Goal: Information Seeking & Learning: Learn about a topic

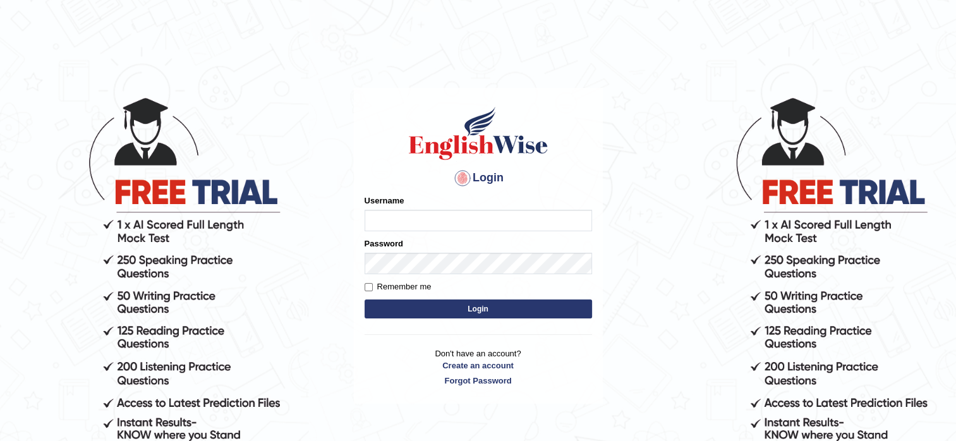
type input "pooja_pte"
click at [440, 313] on button "Login" at bounding box center [478, 309] width 227 height 19
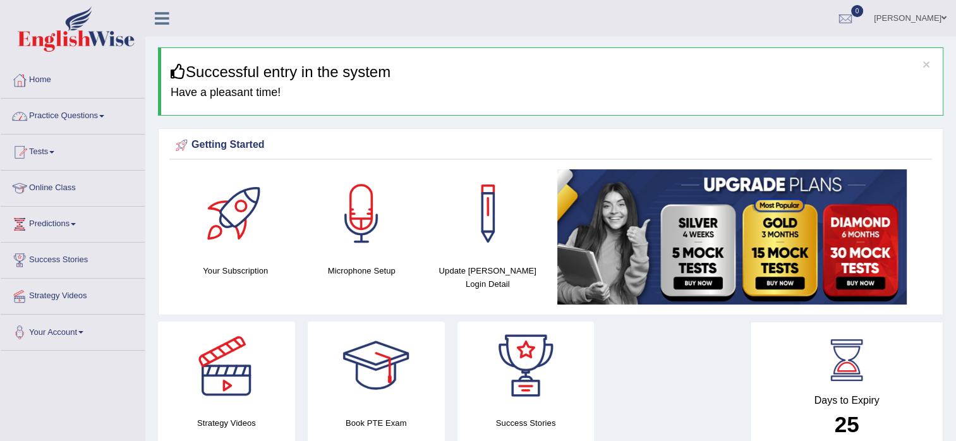
click at [56, 115] on link "Practice Questions" at bounding box center [73, 115] width 144 height 32
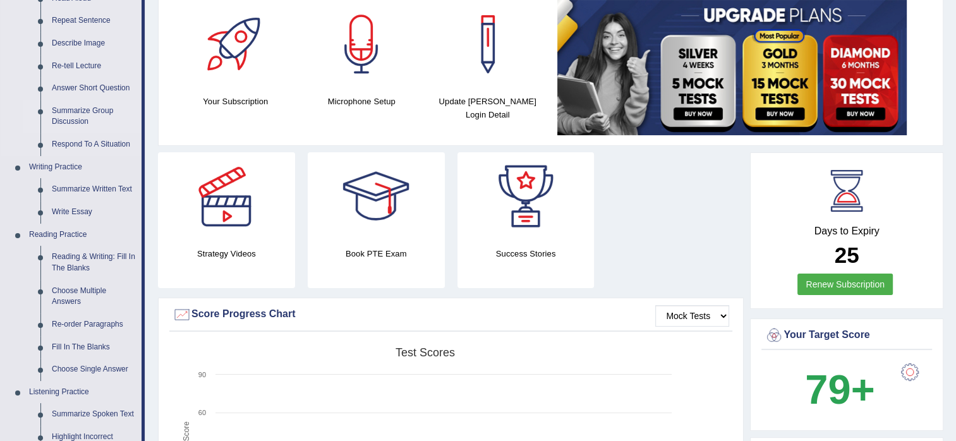
scroll to position [253, 0]
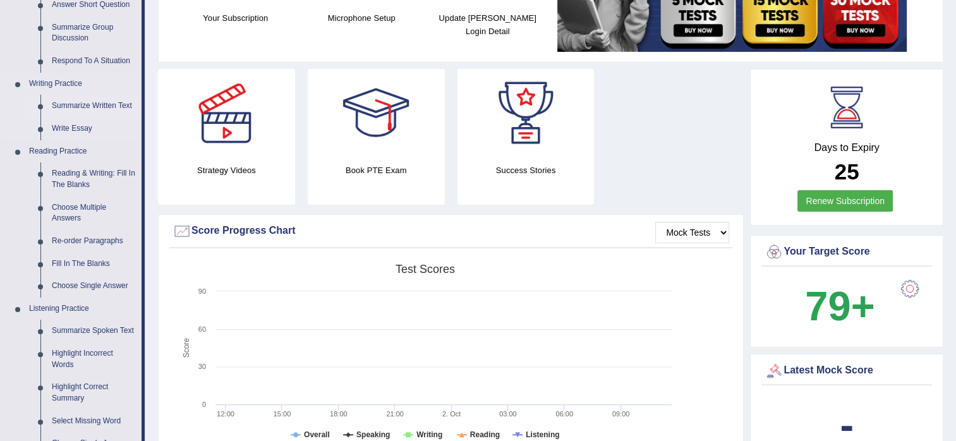
click at [92, 104] on link "Summarize Written Text" at bounding box center [93, 106] width 95 height 23
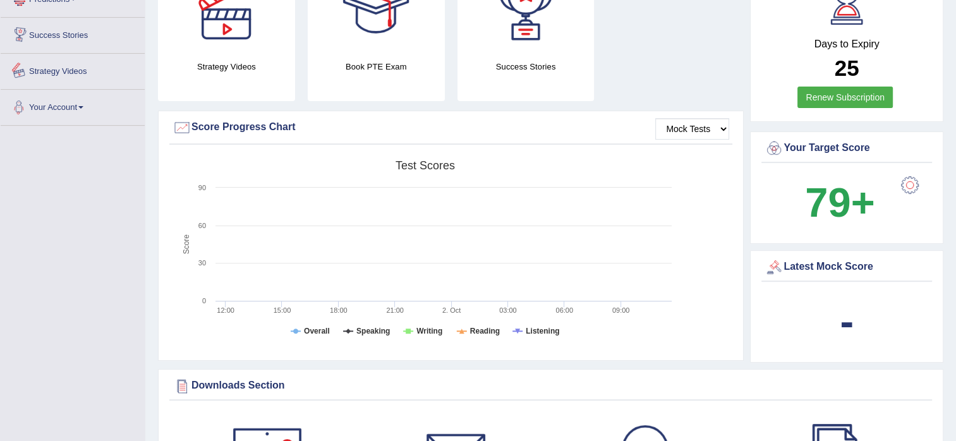
scroll to position [926, 0]
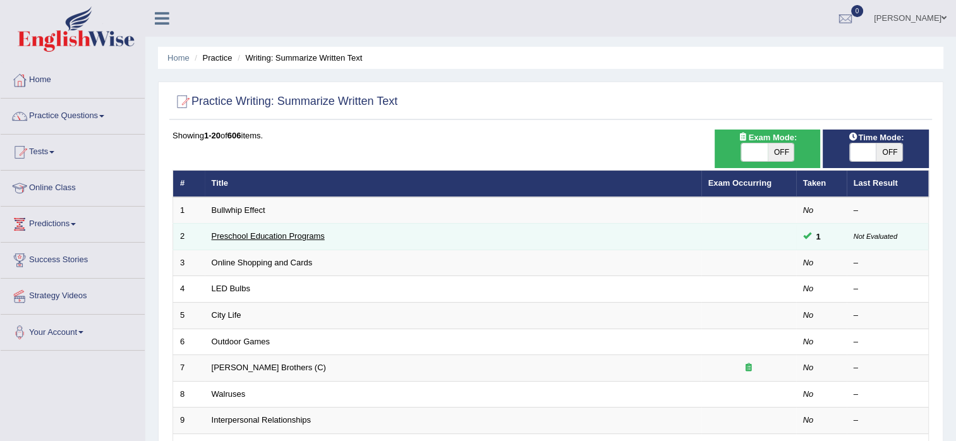
click at [264, 234] on link "Preschool Education Programs" at bounding box center [268, 235] width 113 height 9
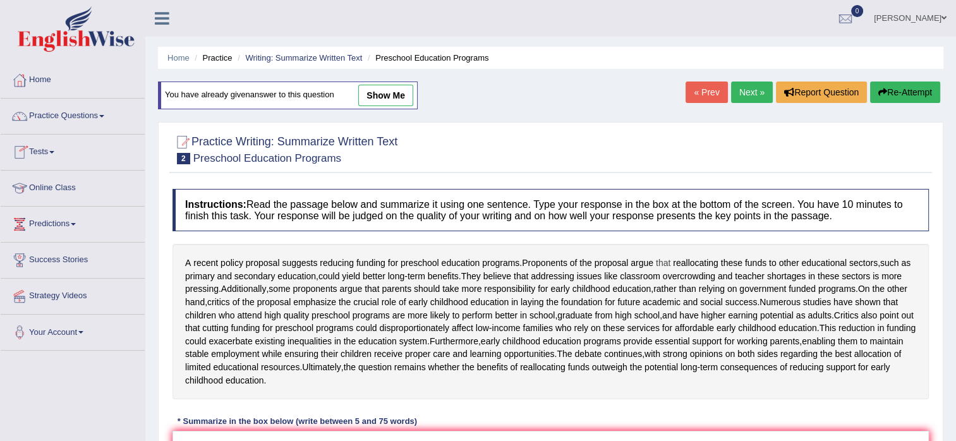
scroll to position [126, 0]
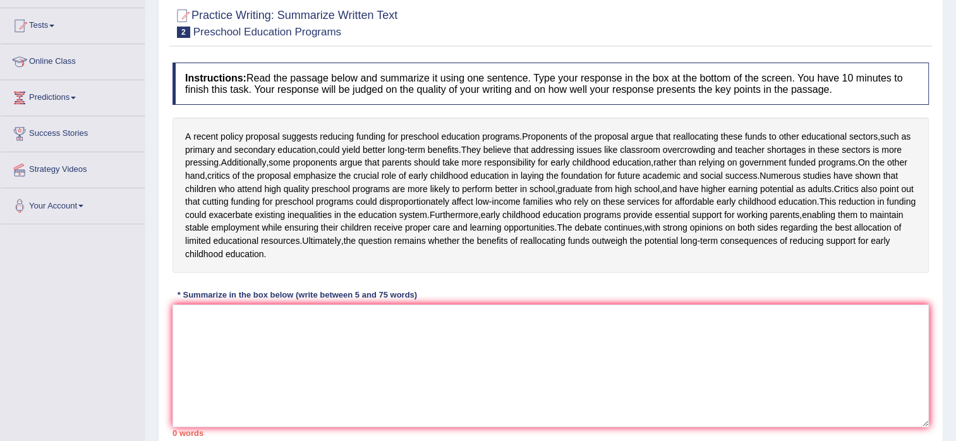
drag, startPoint x: 840, startPoint y: 88, endPoint x: 881, endPoint y: 85, distance: 41.8
click at [881, 85] on h4 "Instructions: Read the passage below and summarize it using one sentence. Type …" at bounding box center [551, 84] width 756 height 42
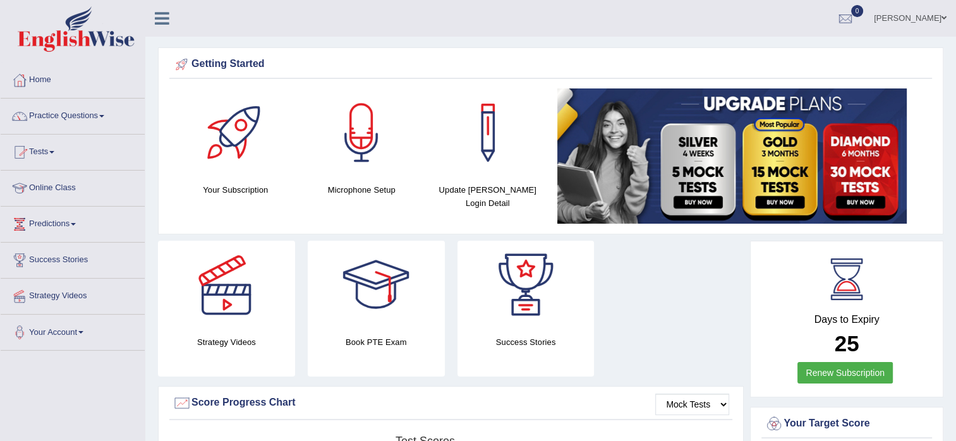
click at [52, 111] on link "Practice Questions" at bounding box center [73, 115] width 144 height 32
click at [51, 117] on link "Practice Questions" at bounding box center [73, 115] width 144 height 32
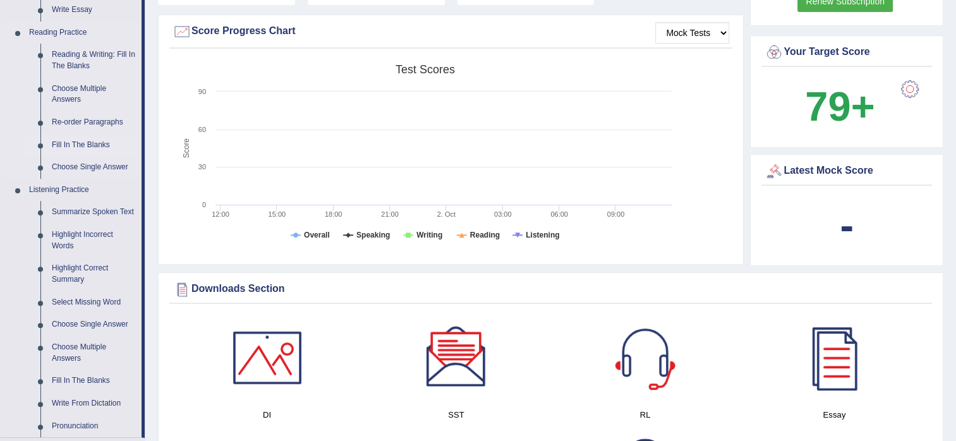
scroll to position [253, 0]
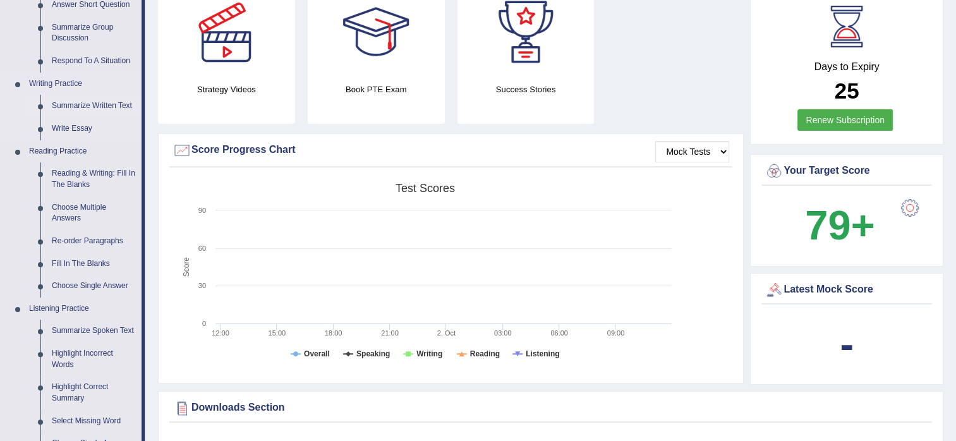
click at [86, 104] on link "Summarize Written Text" at bounding box center [93, 106] width 95 height 23
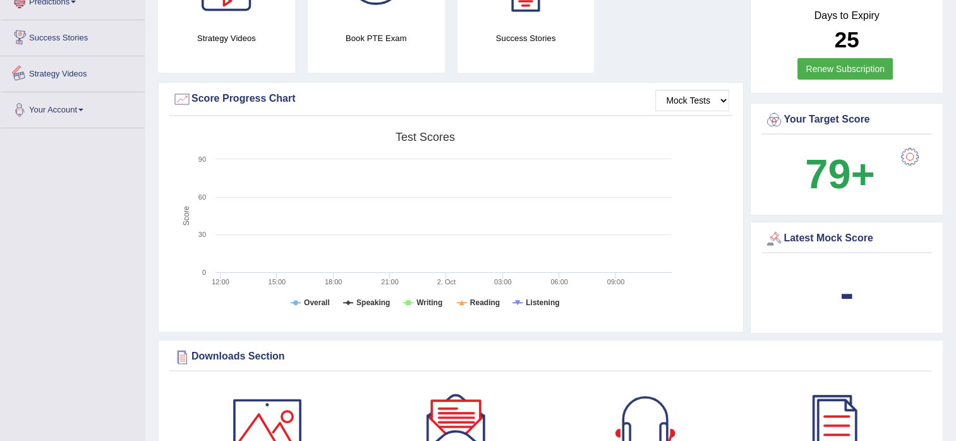
scroll to position [923, 0]
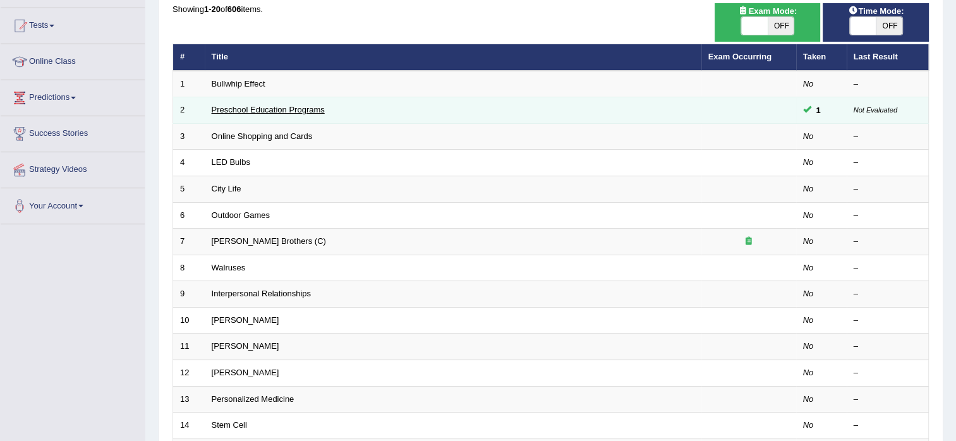
click at [252, 112] on link "Preschool Education Programs" at bounding box center [268, 109] width 113 height 9
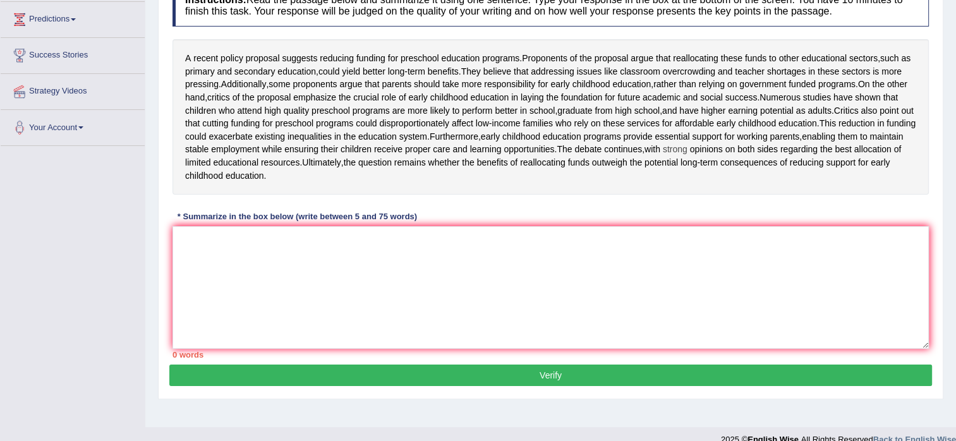
scroll to position [228, 0]
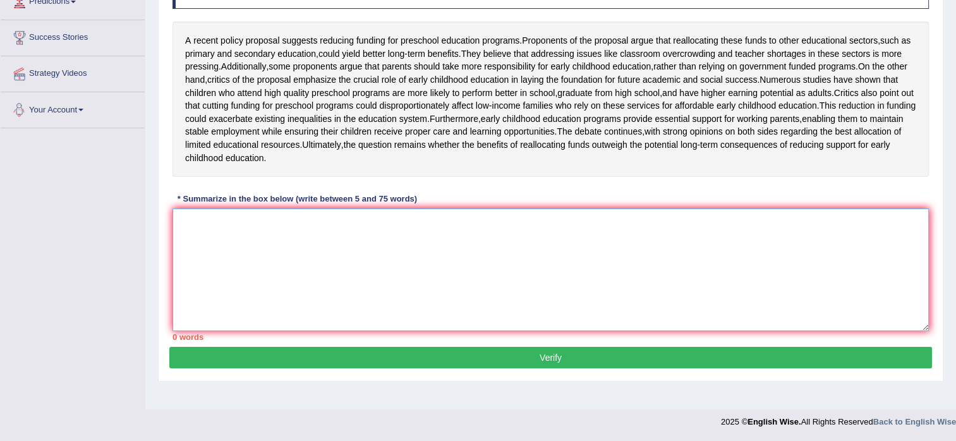
click at [192, 238] on textarea at bounding box center [551, 270] width 756 height 123
click at [196, 239] on textarea at bounding box center [551, 270] width 756 height 123
type textarea "s"
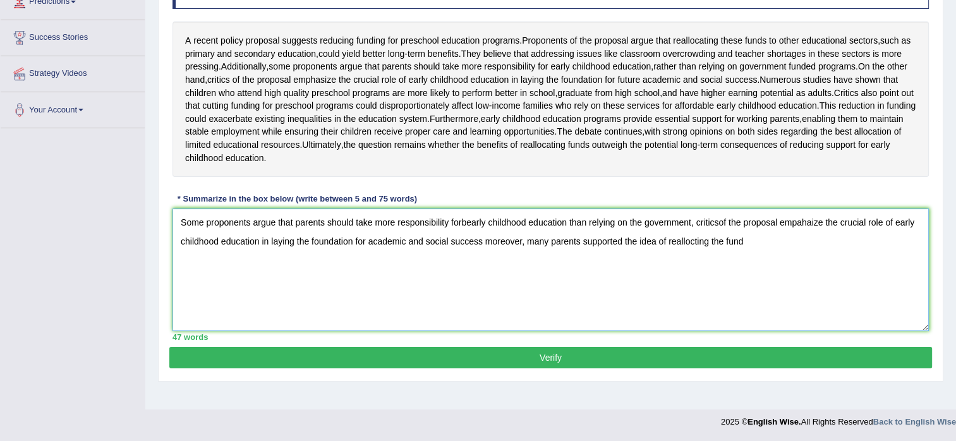
click at [698, 264] on textarea "Some proponents argue that parents should take more responsibility forbearly ch…" at bounding box center [551, 270] width 756 height 123
click at [781, 261] on textarea "Some proponents argue that parents should take more responsibility forbearly ch…" at bounding box center [551, 270] width 756 height 123
click at [195, 281] on textarea "Some proponents argue that parents should take more responsibility forbearly ch…" at bounding box center [551, 270] width 756 height 123
click at [214, 280] on textarea "Some proponents argue that parents should take more responsibility forbearly ch…" at bounding box center [551, 270] width 756 height 123
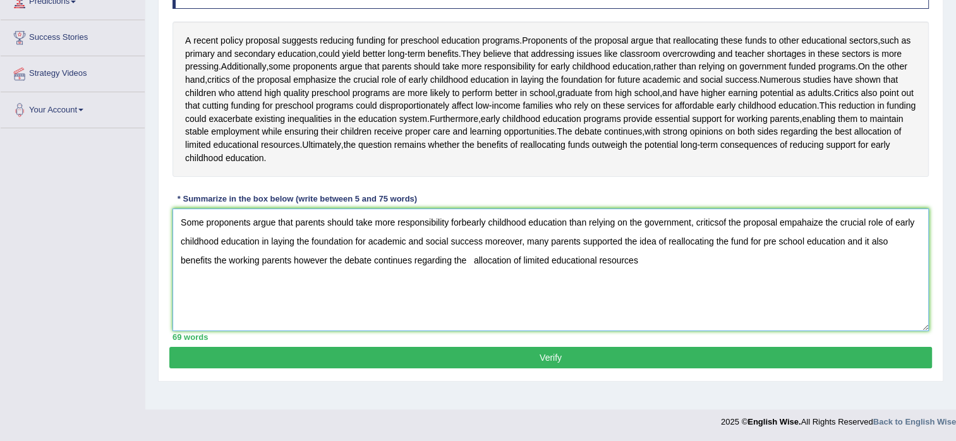
drag, startPoint x: 640, startPoint y: 289, endPoint x: 339, endPoint y: 365, distance: 310.8
click at [336, 347] on div "Instructions: Read the passage below and summarize it using one sentence. Type …" at bounding box center [550, 153] width 763 height 387
type textarea "Some proponents argue that parents should take more responsibility forbearly ch…"
click at [346, 368] on button "Verify" at bounding box center [550, 357] width 763 height 21
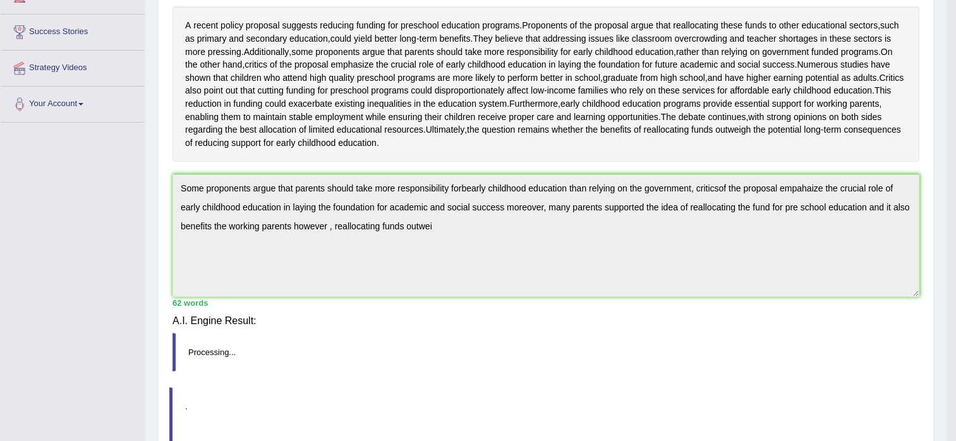
scroll to position [222, 0]
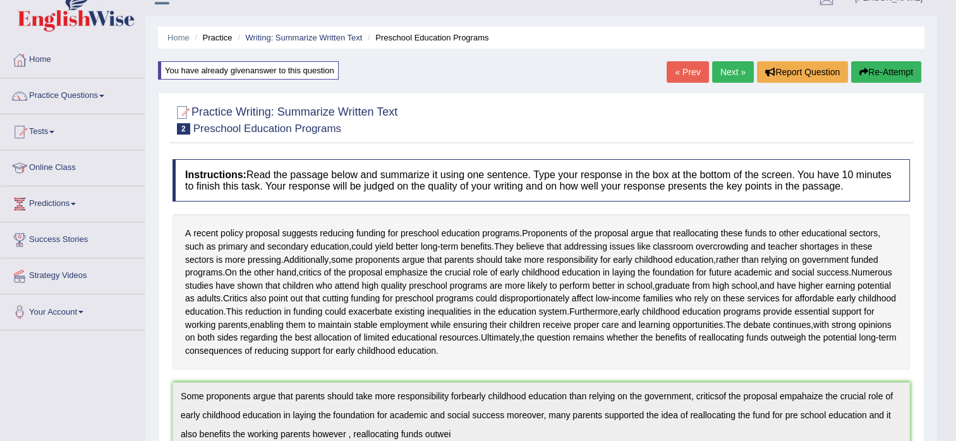
scroll to position [0, 0]
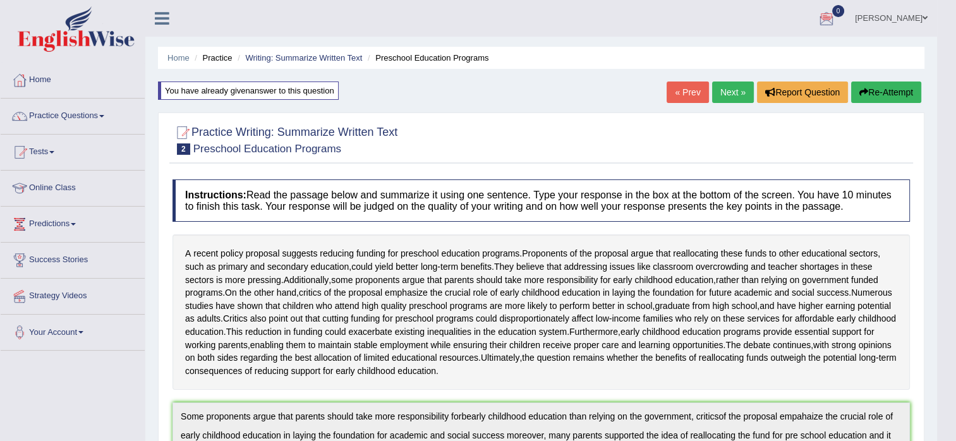
click at [877, 88] on button "Re-Attempt" at bounding box center [886, 92] width 70 height 21
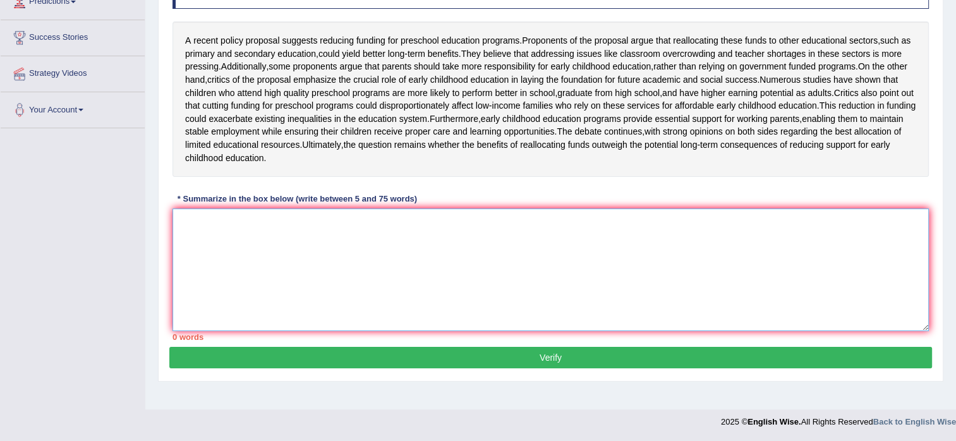
click at [195, 241] on textarea at bounding box center [551, 270] width 756 height 123
type textarea "p"
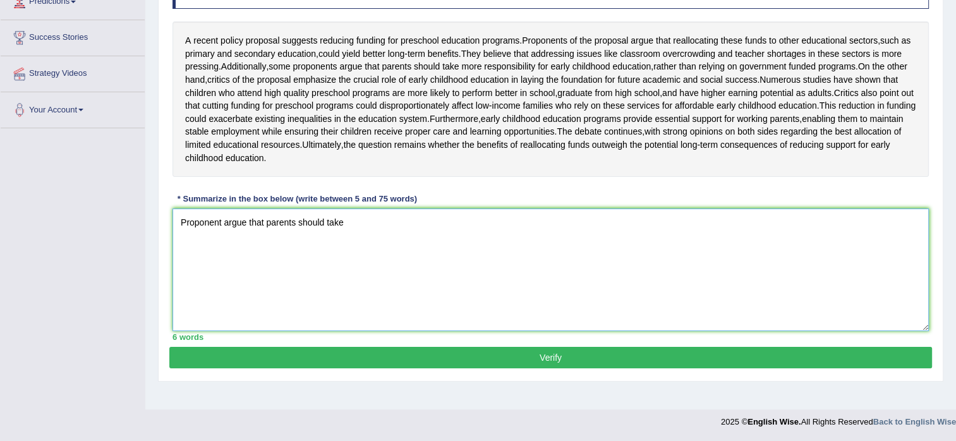
click at [346, 239] on textarea "Proponent argue that parents should take" at bounding box center [551, 270] width 756 height 123
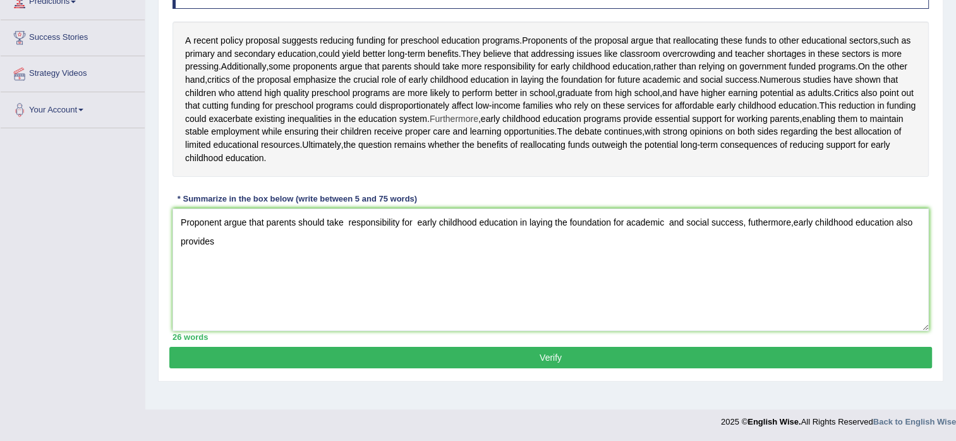
click at [430, 126] on span "Furthermore" at bounding box center [454, 118] width 49 height 13
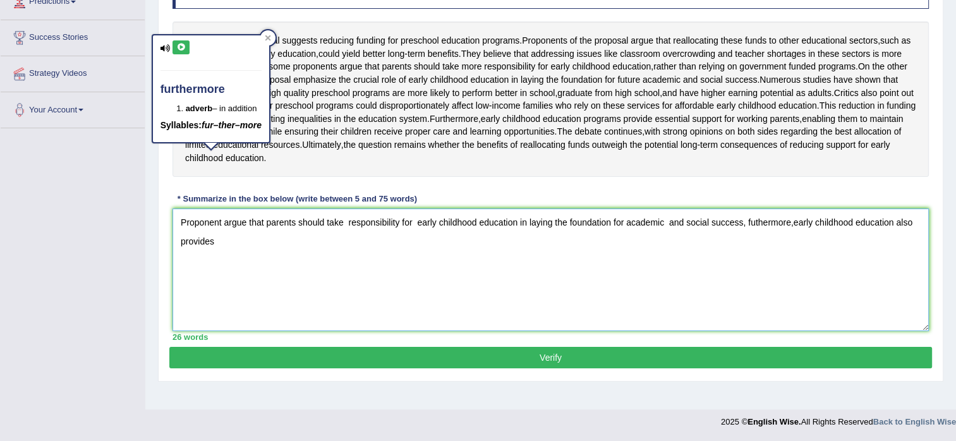
click at [219, 259] on textarea "Proponent argue that parents should take responsibility for early childhood edu…" at bounding box center [551, 270] width 756 height 123
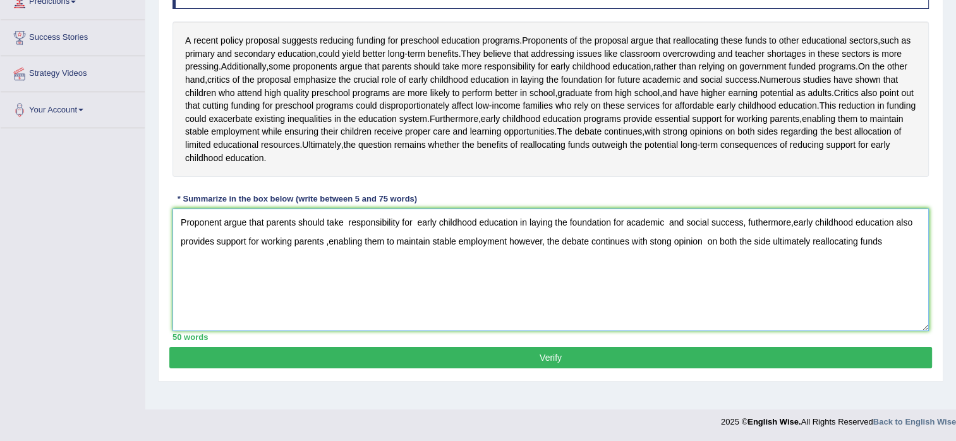
click at [897, 262] on textarea "Proponent argue that parents should take responsibility for early childhood edu…" at bounding box center [551, 270] width 756 height 123
click at [249, 70] on div "A recent policy proposal suggests reducing funding for preschool education prog…" at bounding box center [551, 98] width 756 height 155
click at [316, 280] on textarea "Proponent argue that parents should take responsibility for early childhood edu…" at bounding box center [551, 270] width 756 height 123
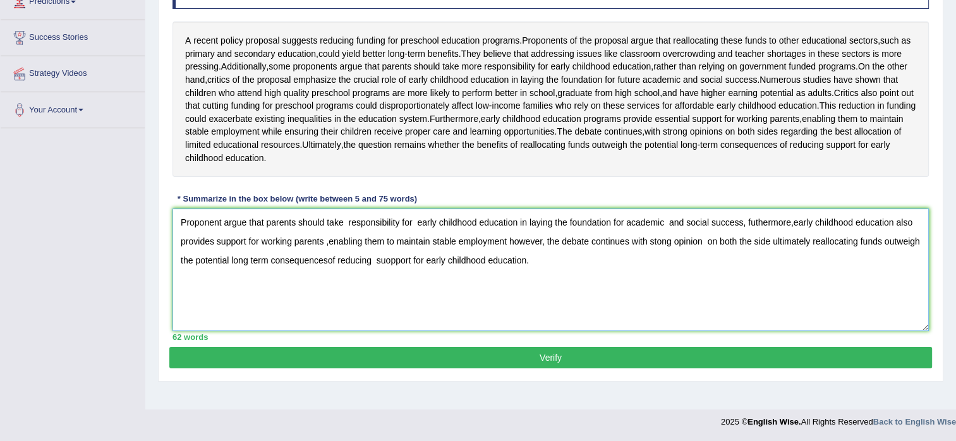
type textarea "Proponent argue that parents should take responsibility for early childhood edu…"
click at [552, 368] on button "Verify" at bounding box center [550, 357] width 763 height 21
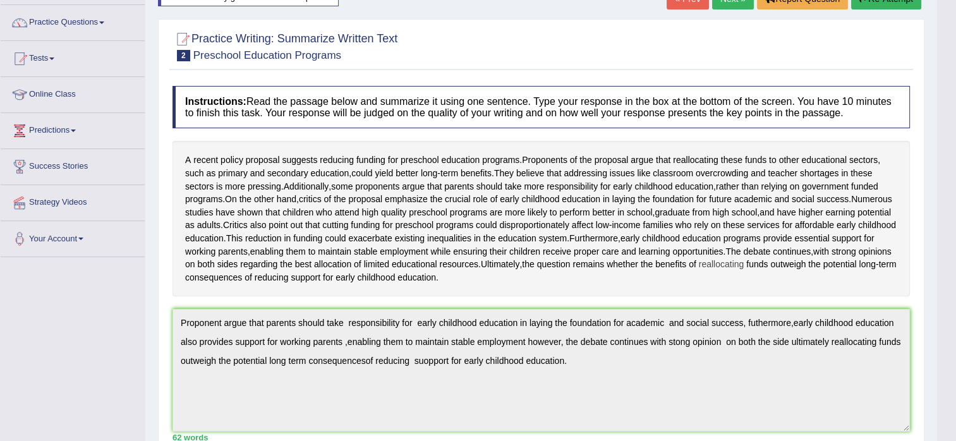
scroll to position [126, 0]
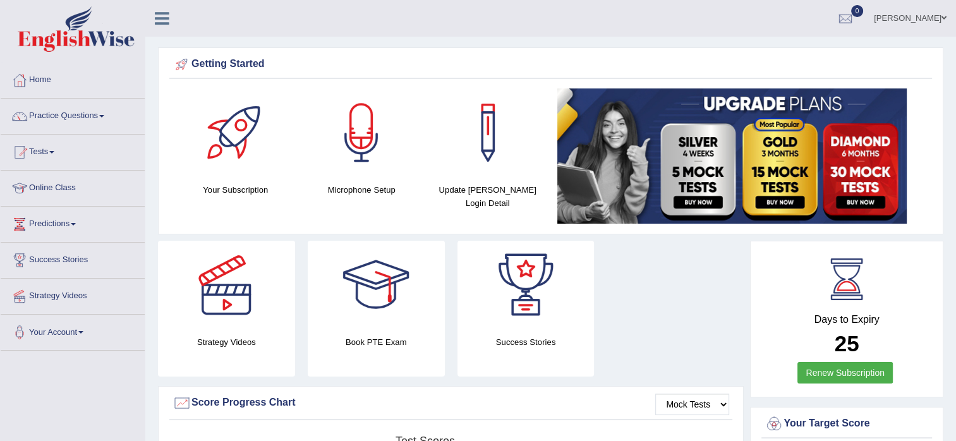
click at [83, 114] on link "Practice Questions" at bounding box center [73, 115] width 144 height 32
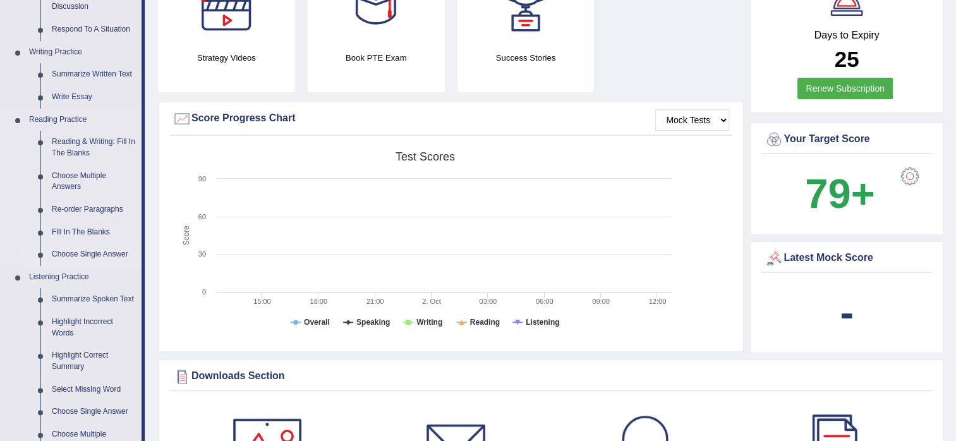
scroll to position [253, 0]
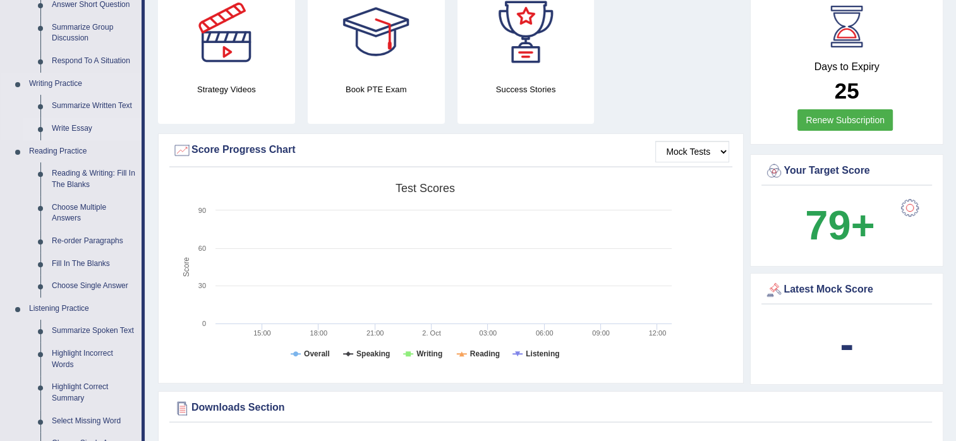
click at [86, 128] on link "Write Essay" at bounding box center [93, 129] width 95 height 23
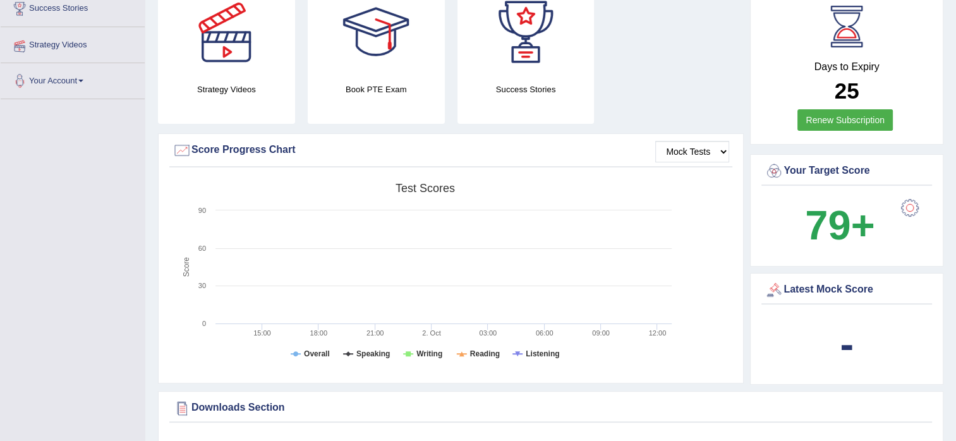
scroll to position [264, 0]
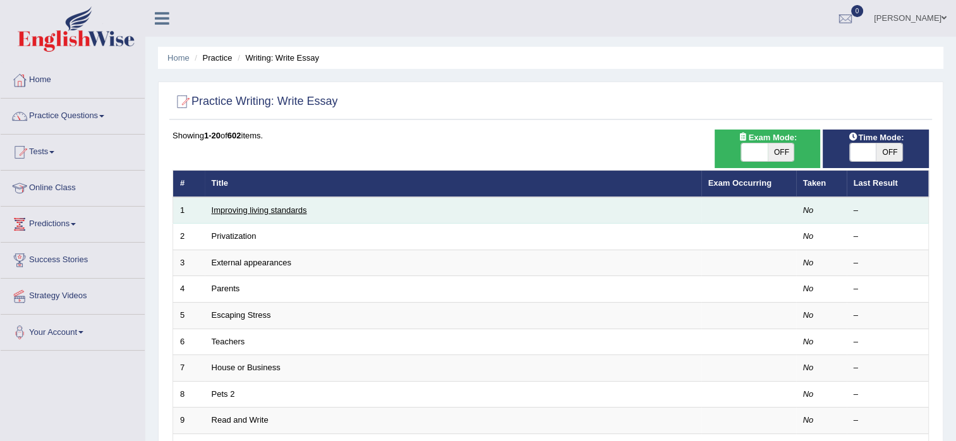
click at [265, 208] on link "Improving living standards" at bounding box center [259, 209] width 95 height 9
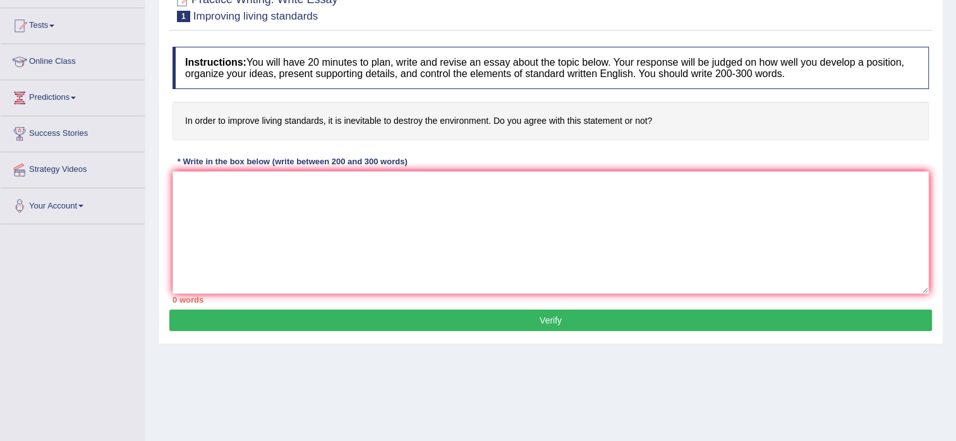
drag, startPoint x: 212, startPoint y: 126, endPoint x: 670, endPoint y: 128, distance: 457.5
click at [670, 128] on h4 "In order to improve living standards, it is inevitable to destroy the environme…" at bounding box center [551, 121] width 756 height 39
